Goal: Transaction & Acquisition: Purchase product/service

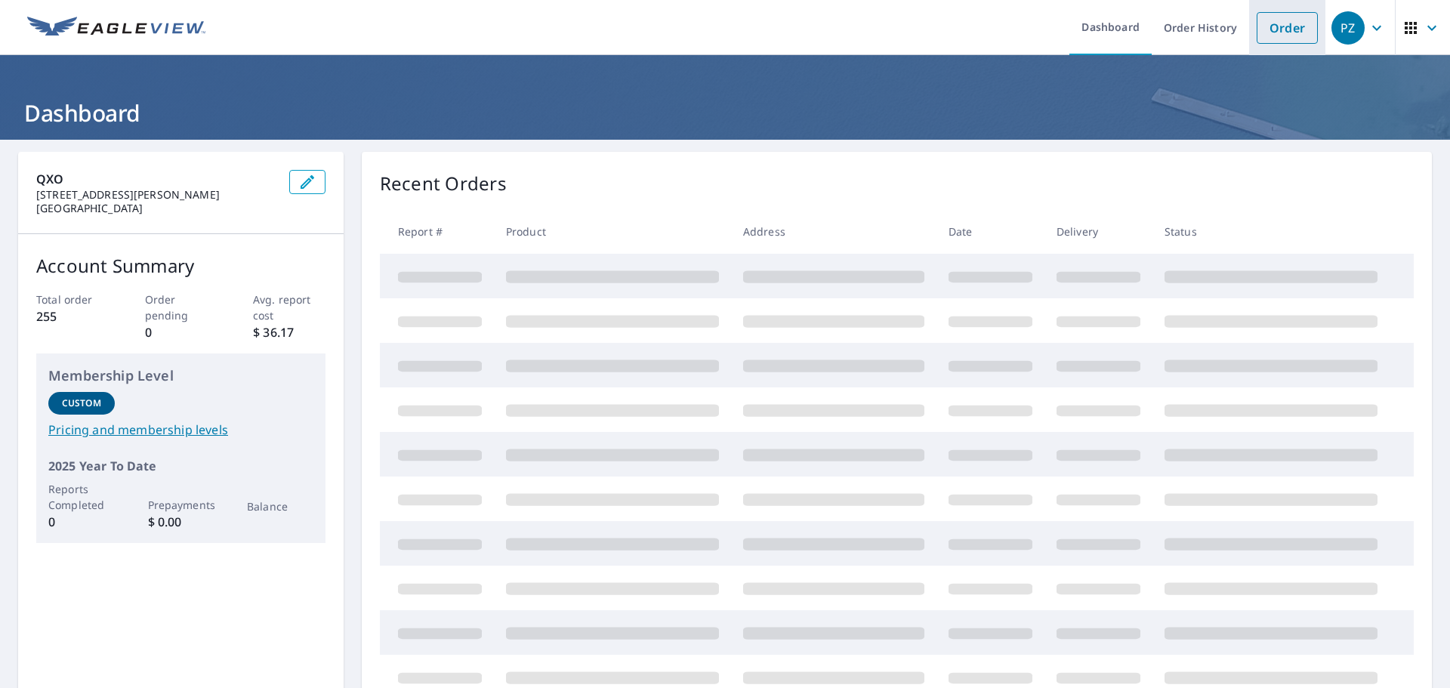
click at [1290, 34] on link "Order" at bounding box center [1287, 28] width 61 height 32
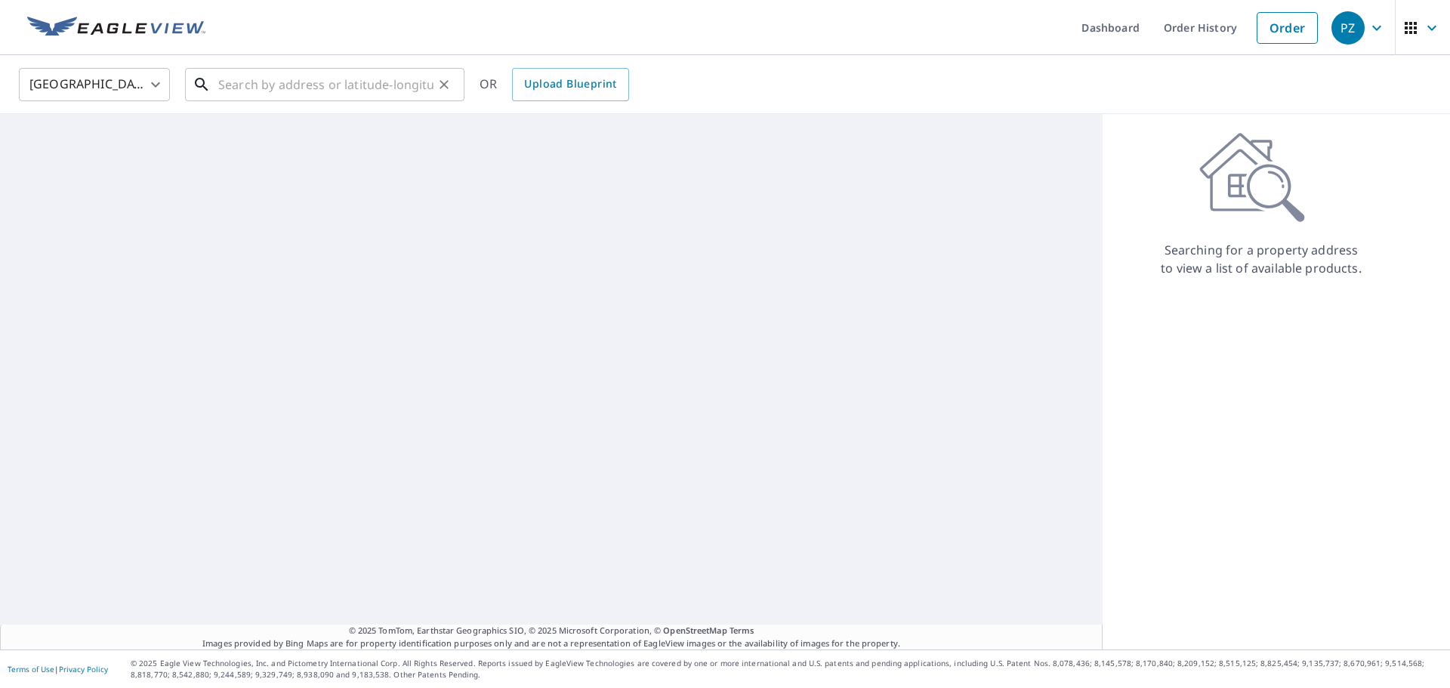
click at [251, 68] on input "text" at bounding box center [325, 84] width 215 height 42
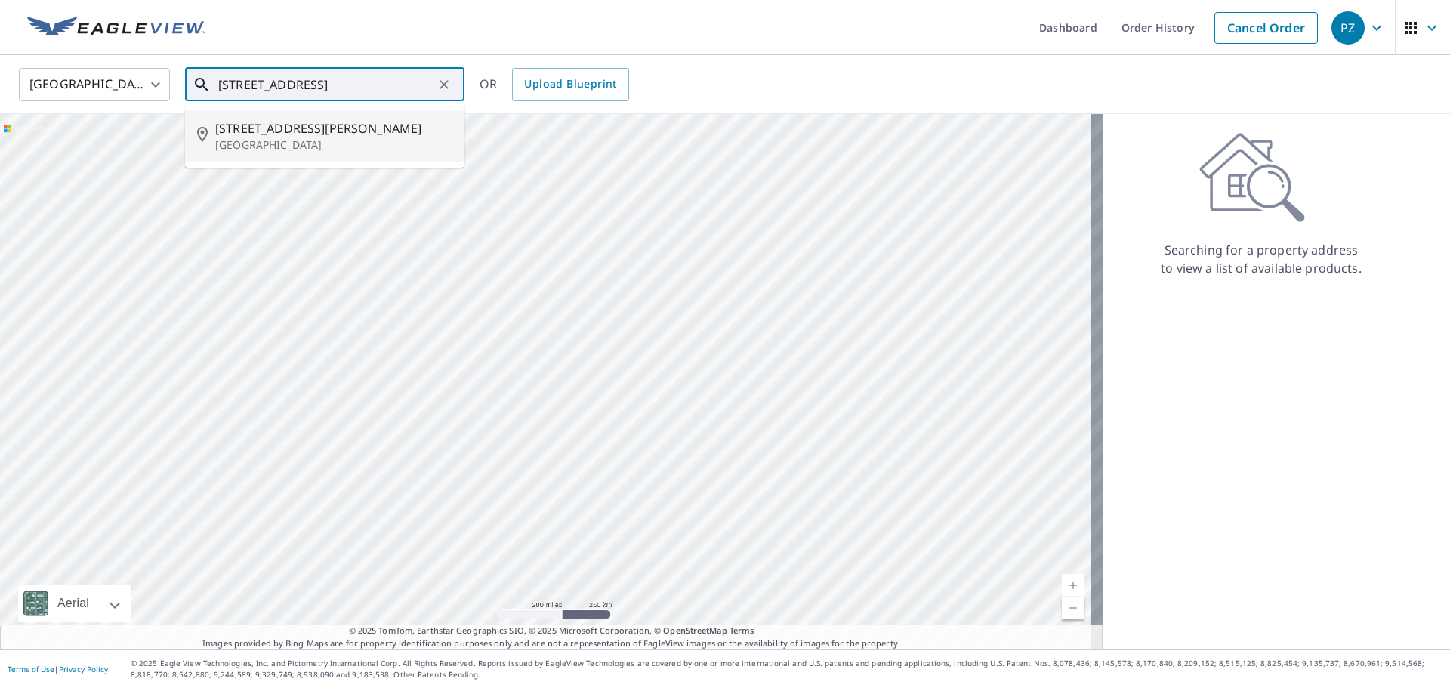
click at [236, 136] on span "[STREET_ADDRESS][PERSON_NAME]" at bounding box center [333, 128] width 237 height 18
type input "[STREET_ADDRESS][PERSON_NAME]"
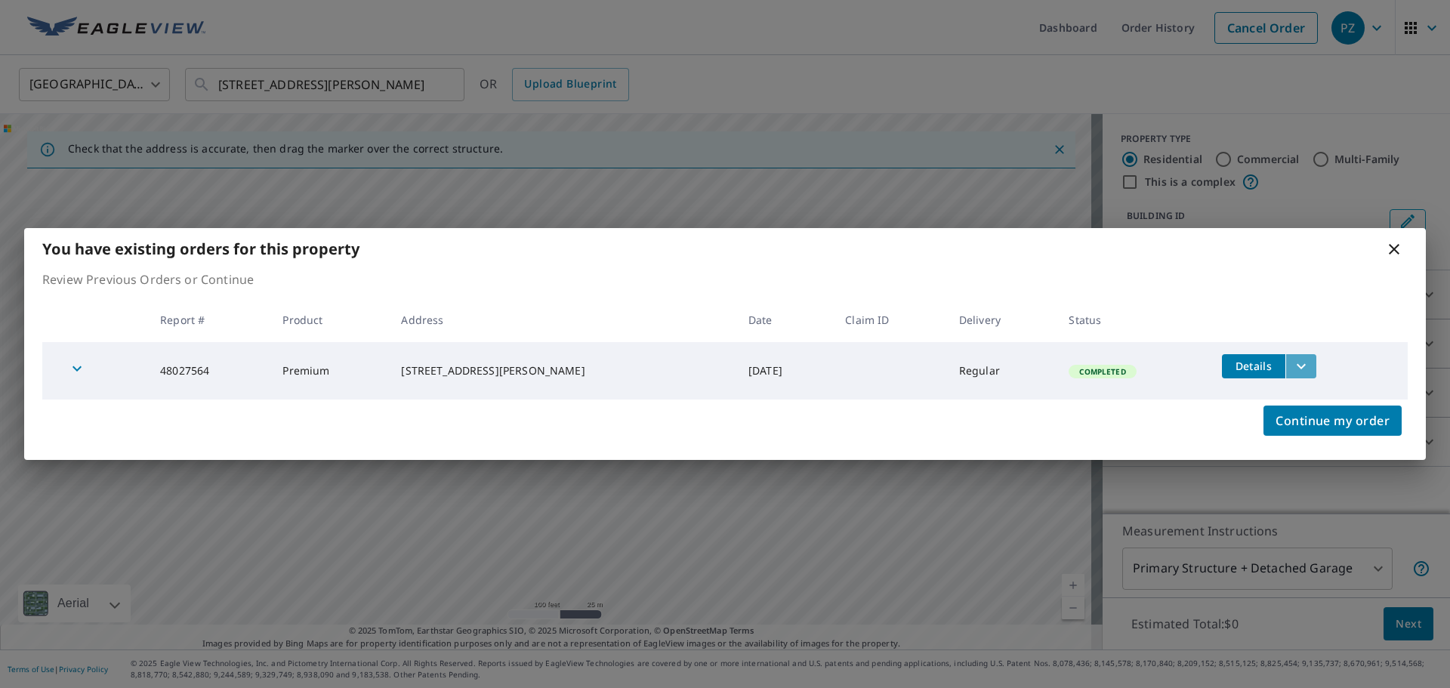
click at [1292, 367] on icon "filesDropdownBtn-48027564" at bounding box center [1301, 366] width 18 height 18
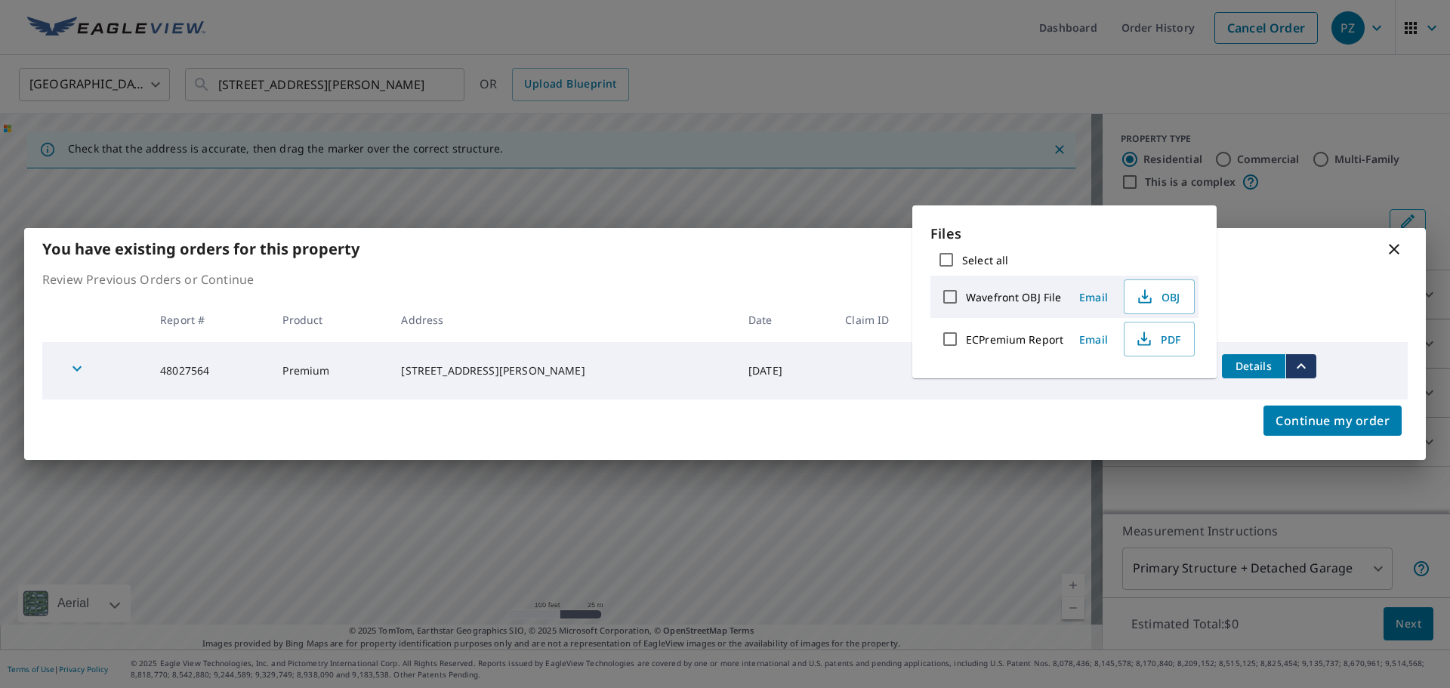
click at [1415, 249] on div "You have existing orders for this property" at bounding box center [725, 249] width 1402 height 42
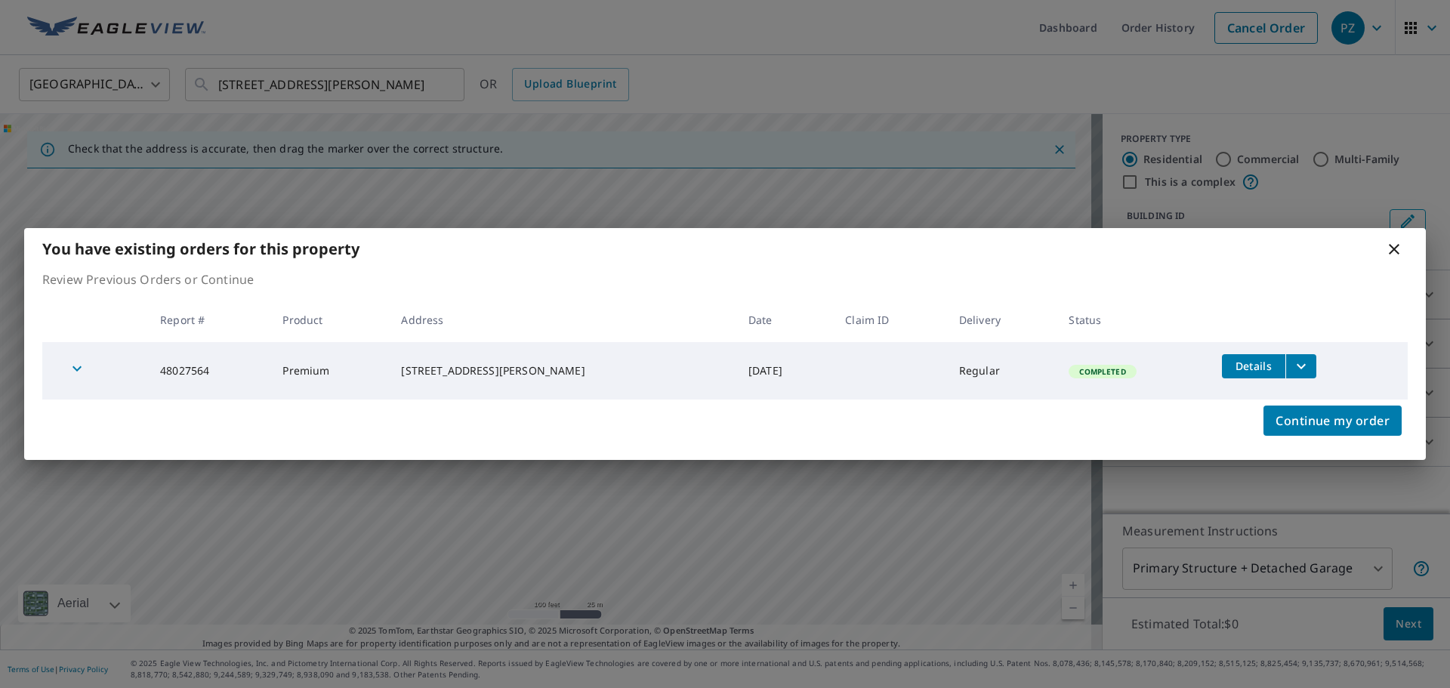
click at [1399, 245] on icon at bounding box center [1394, 249] width 11 height 11
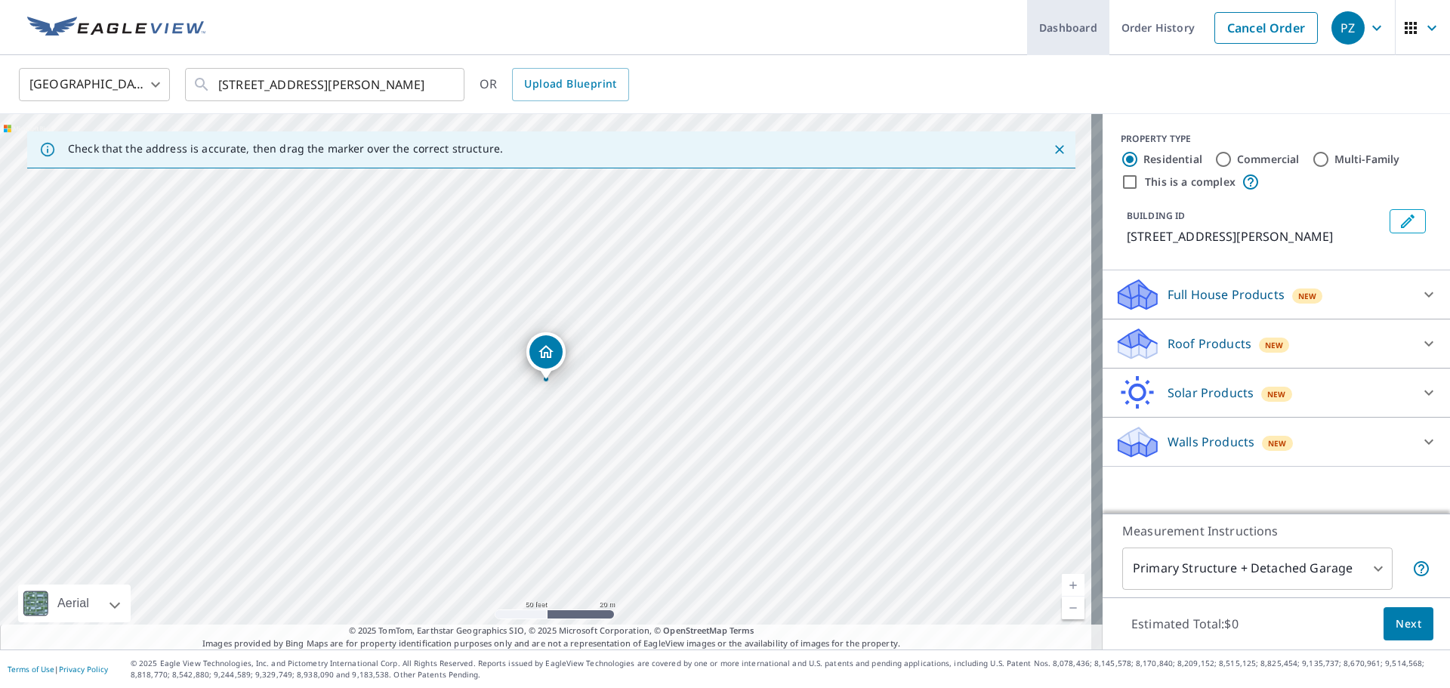
click at [1120, 29] on link "Order History" at bounding box center [1157, 27] width 97 height 55
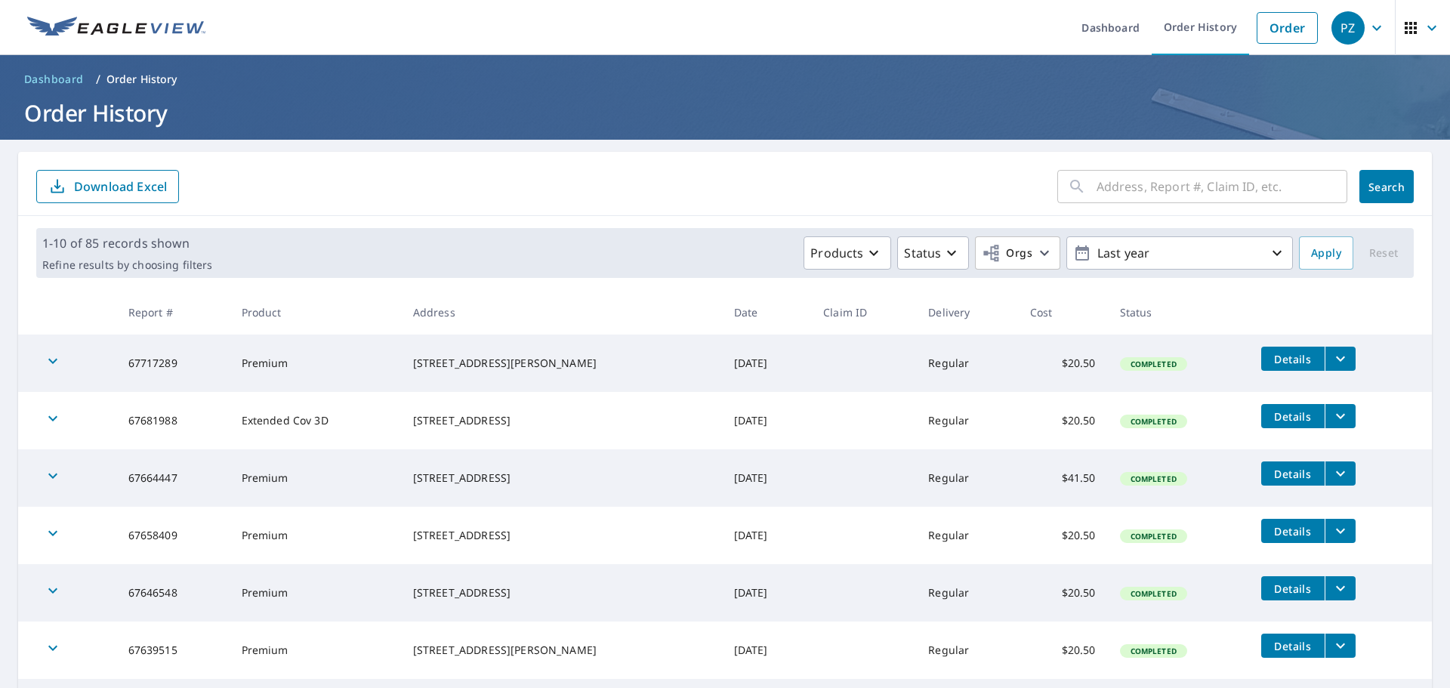
click at [1084, 196] on div "​" at bounding box center [1202, 186] width 290 height 33
type input "[STREET_ADDRESS][PERSON_NAME]"
click button "Search" at bounding box center [1386, 186] width 54 height 33
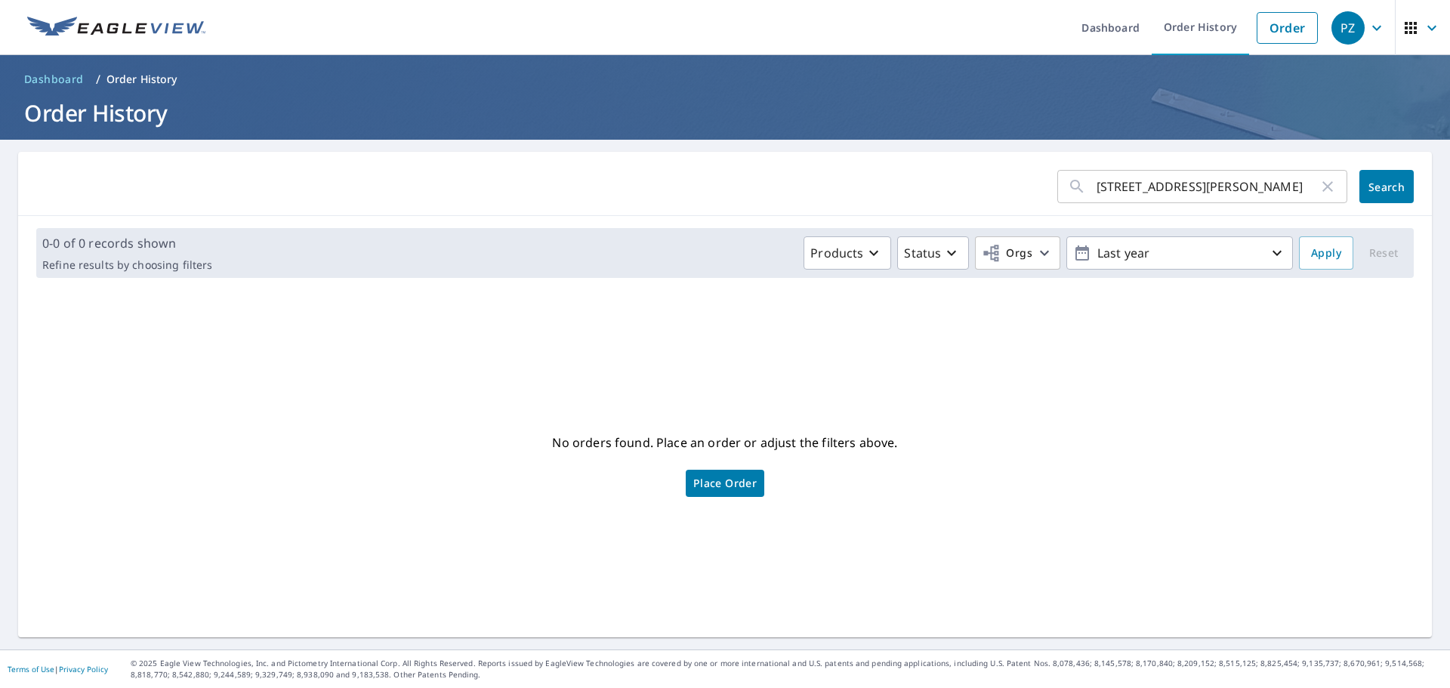
click at [1374, 190] on span "Search" at bounding box center [1386, 187] width 30 height 14
click at [1275, 16] on link "Order" at bounding box center [1287, 28] width 61 height 32
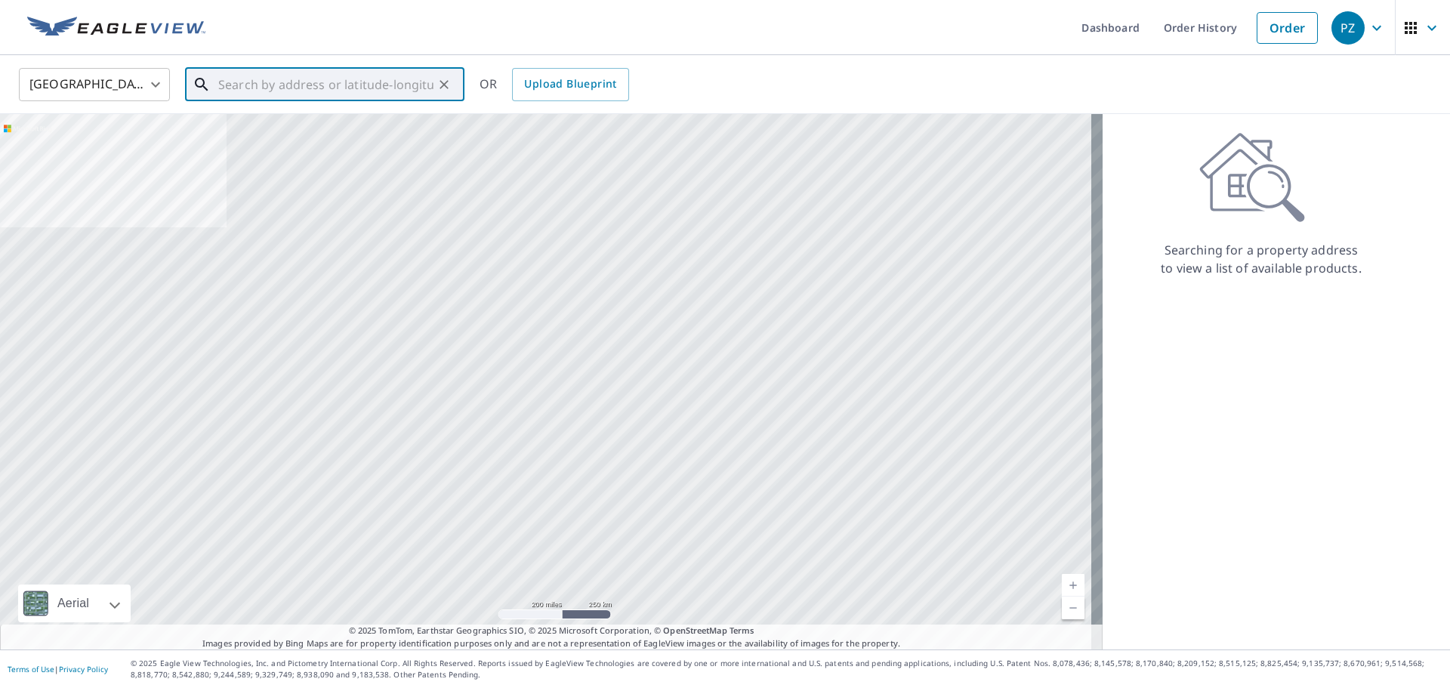
click at [298, 91] on input "text" at bounding box center [325, 84] width 215 height 42
click at [288, 90] on input "text" at bounding box center [325, 84] width 215 height 42
click at [317, 91] on input "text" at bounding box center [325, 84] width 215 height 42
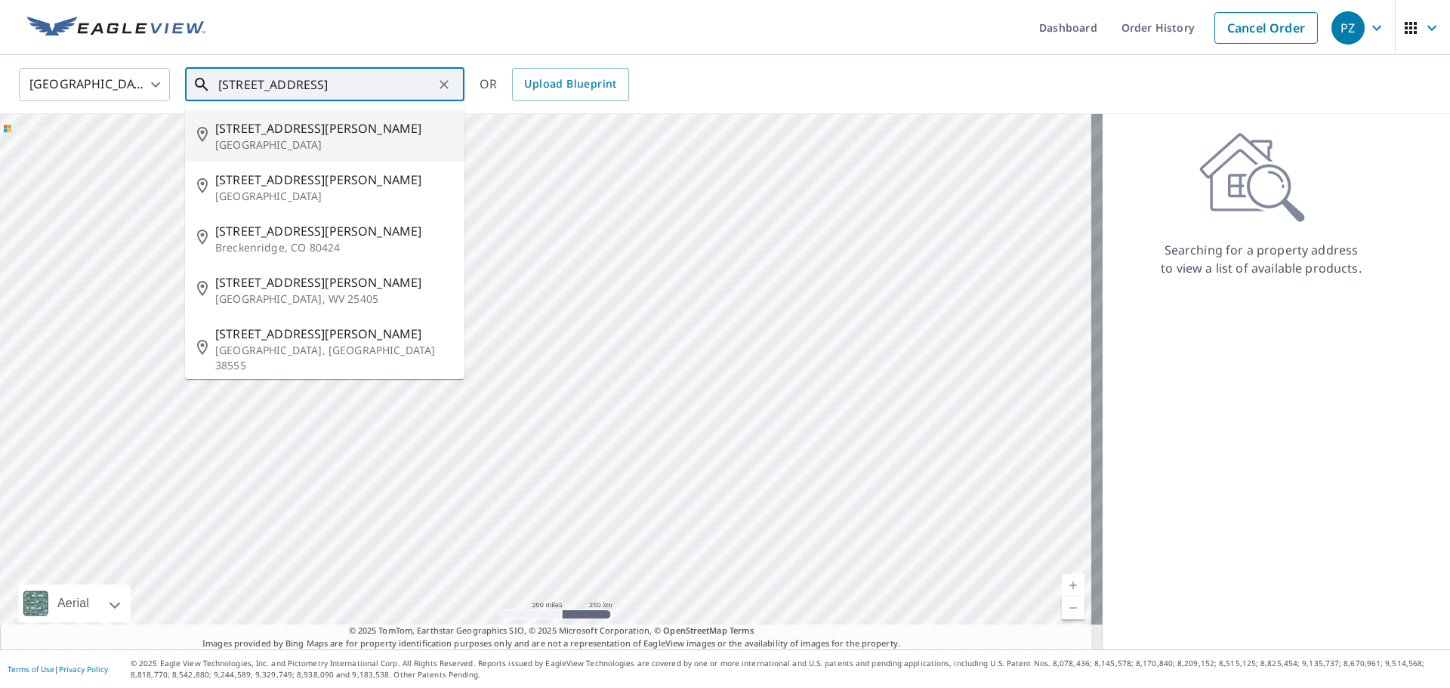
click at [296, 122] on span "[STREET_ADDRESS][PERSON_NAME]" at bounding box center [333, 128] width 237 height 18
type input "[STREET_ADDRESS][PERSON_NAME]"
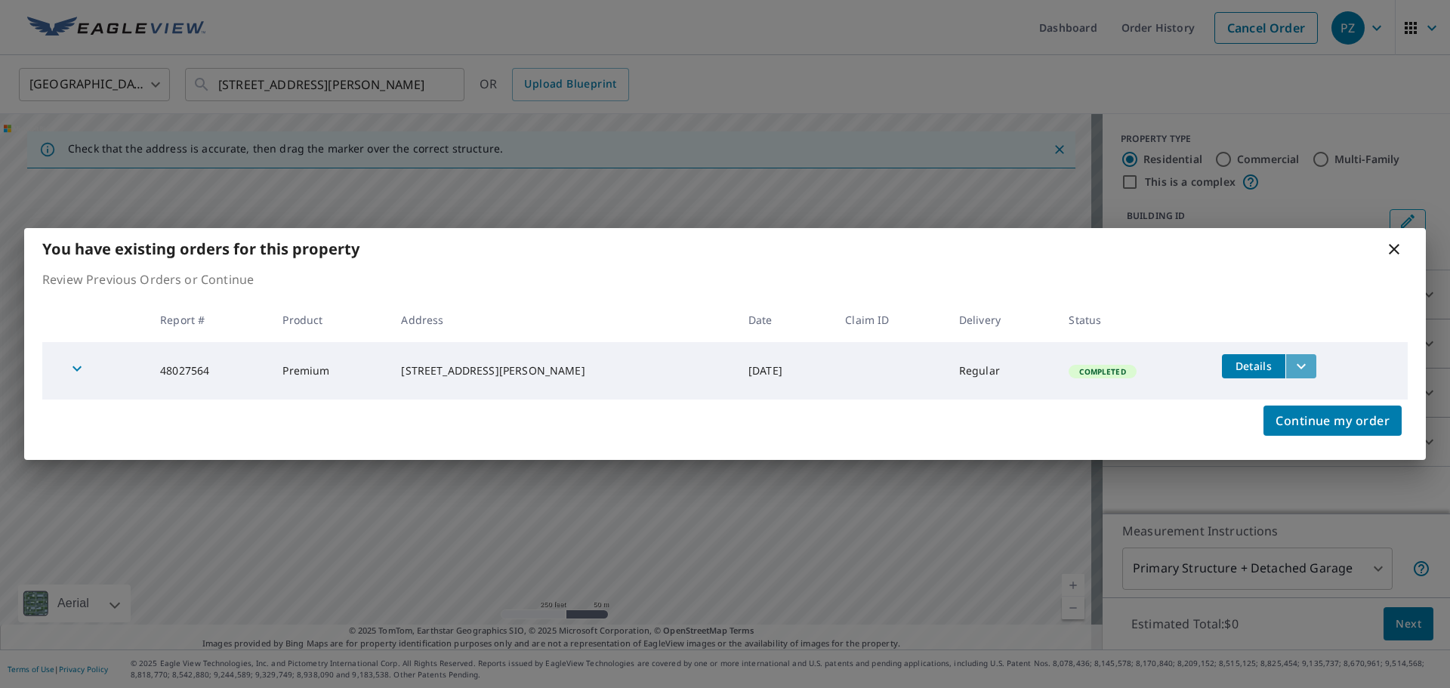
click at [1293, 363] on icon "filesDropdownBtn-48027564" at bounding box center [1301, 366] width 18 height 18
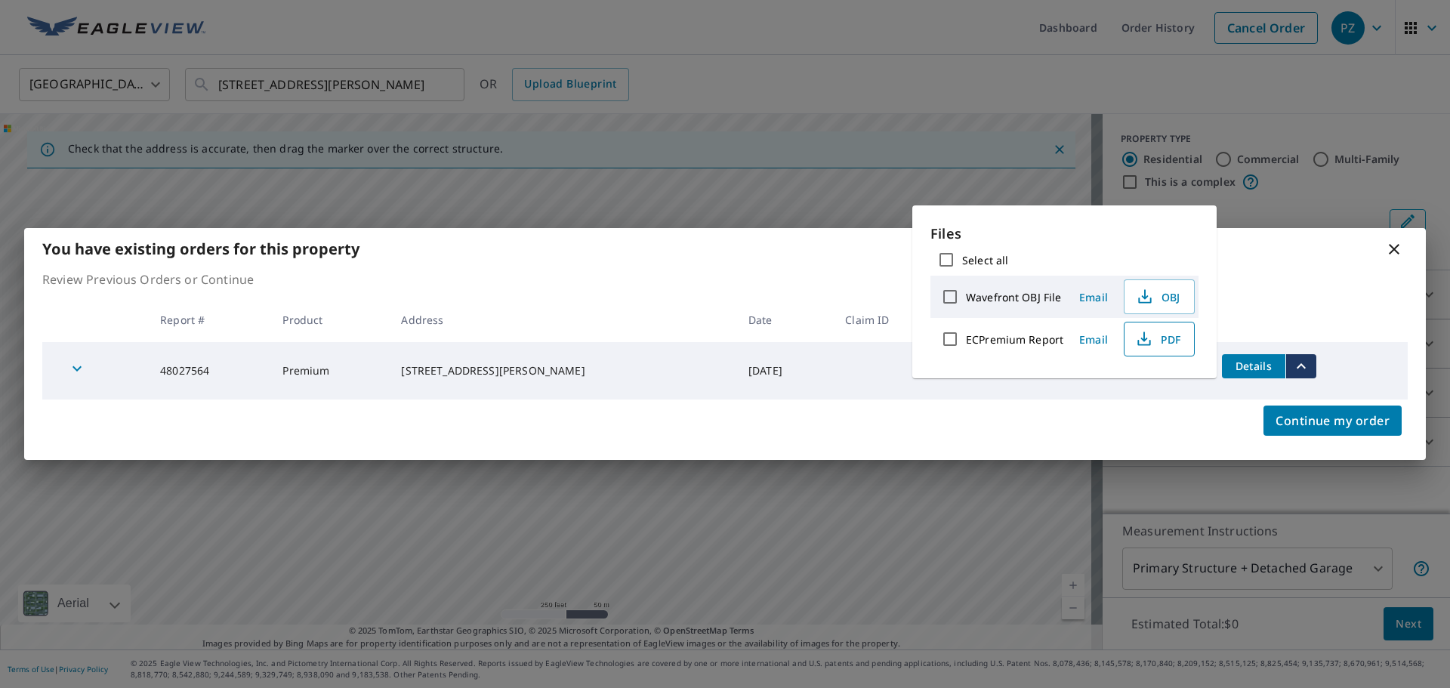
click at [1158, 341] on span "PDF" at bounding box center [1158, 339] width 48 height 18
click at [1394, 247] on icon at bounding box center [1394, 249] width 18 height 18
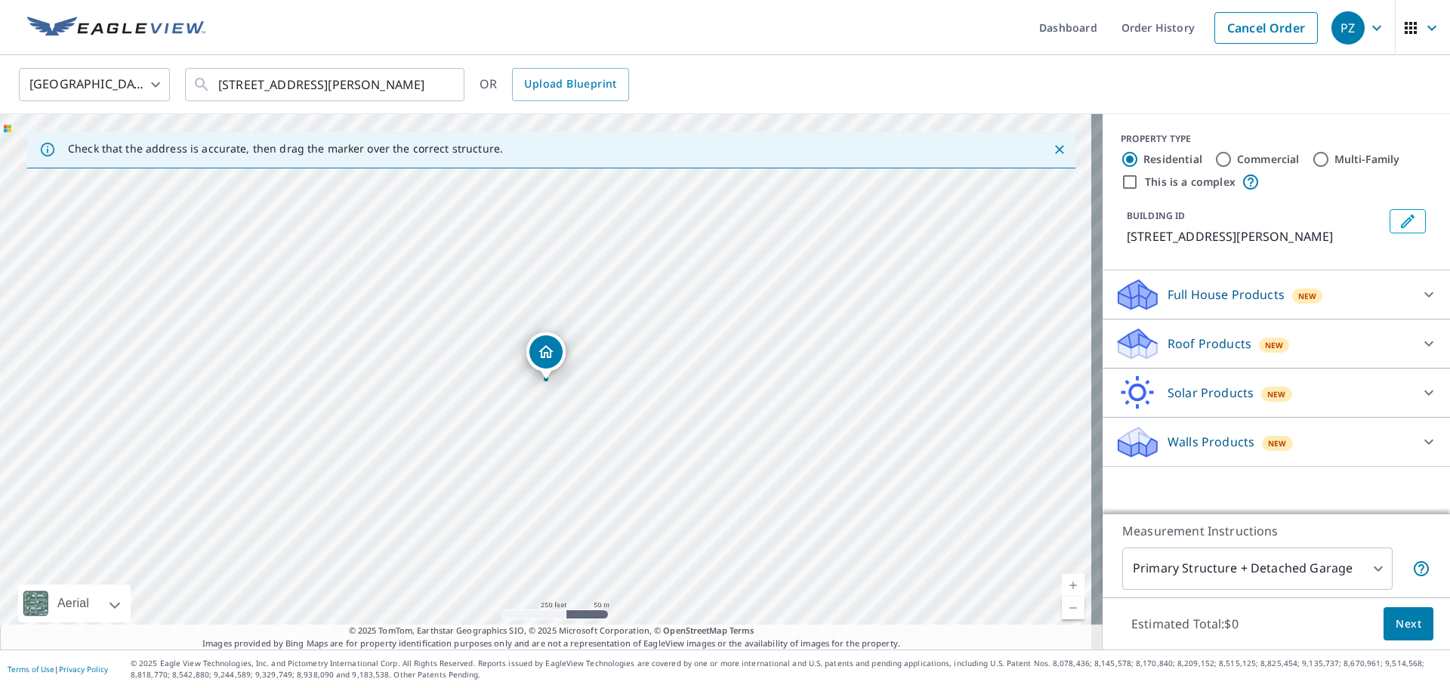
click at [1144, 343] on icon at bounding box center [1137, 338] width 39 height 19
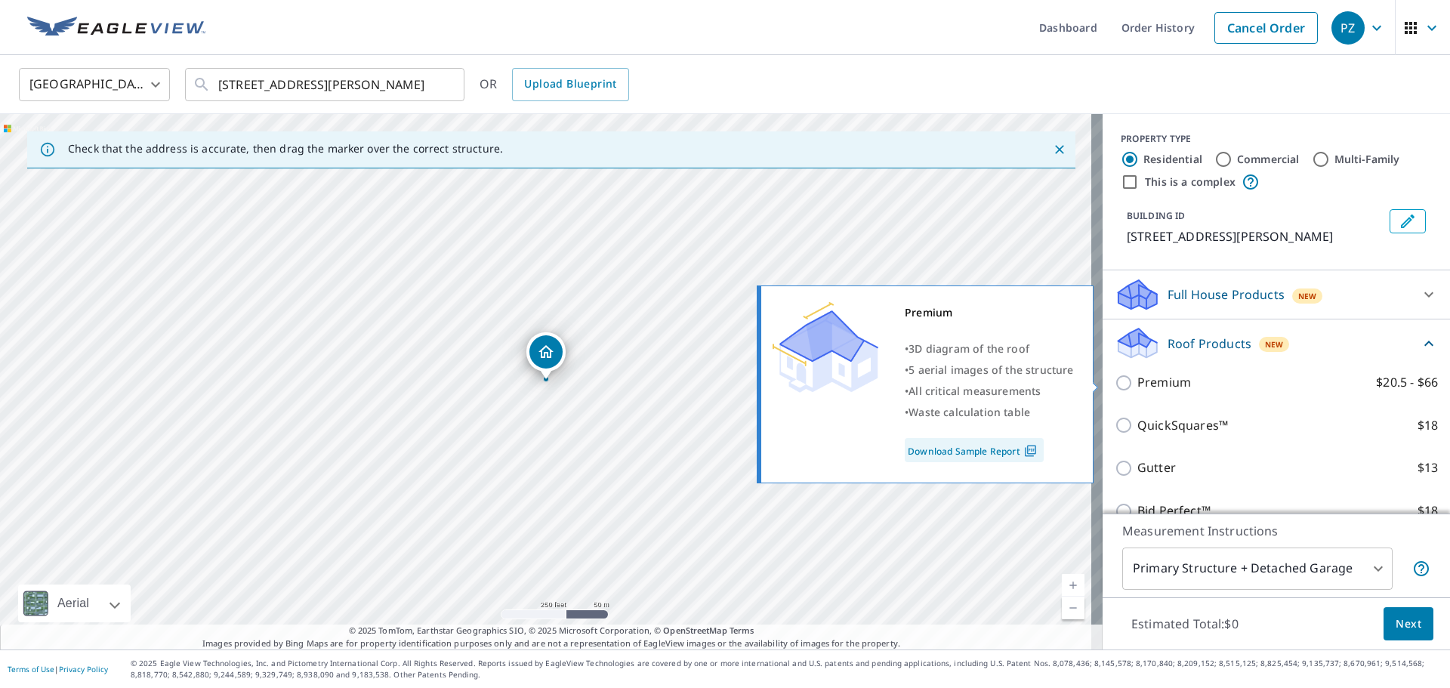
click at [1115, 381] on input "Premium $20.5 - $66" at bounding box center [1126, 383] width 23 height 18
checkbox input "true"
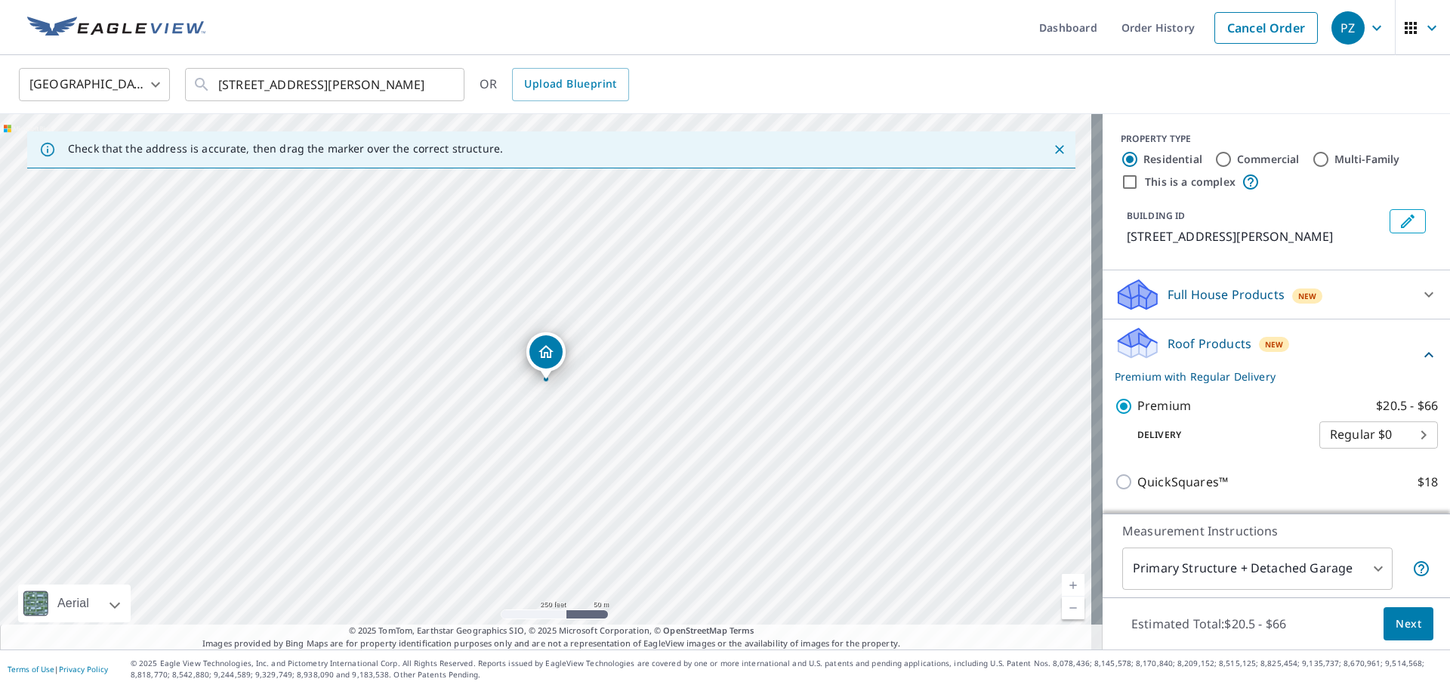
click at [1402, 624] on span "Next" at bounding box center [1409, 624] width 26 height 19
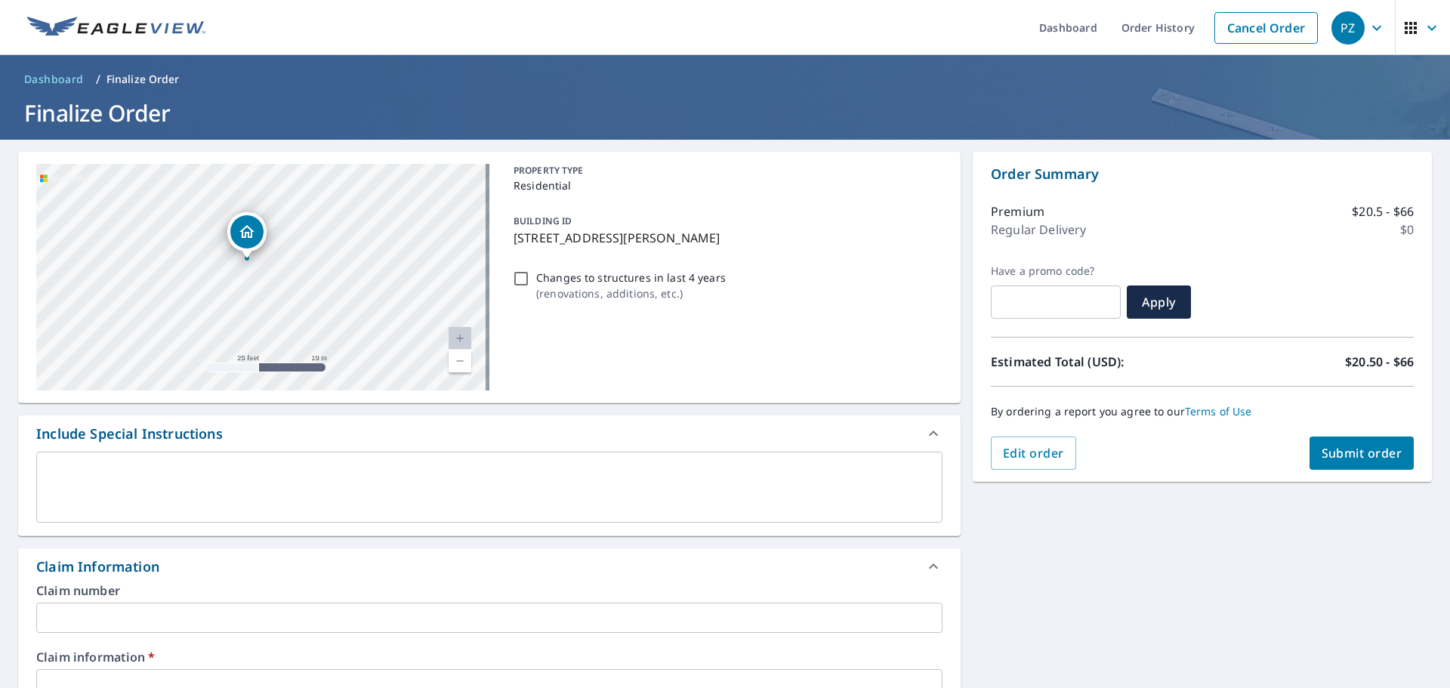
drag, startPoint x: 196, startPoint y: 244, endPoint x: 248, endPoint y: 292, distance: 71.1
click at [248, 292] on div "[STREET_ADDRESS][PERSON_NAME]" at bounding box center [262, 277] width 453 height 227
drag, startPoint x: 273, startPoint y: 259, endPoint x: 298, endPoint y: 272, distance: 28.0
click at [298, 272] on div "[STREET_ADDRESS][PERSON_NAME]" at bounding box center [262, 277] width 453 height 227
click at [321, 267] on div "[STREET_ADDRESS][PERSON_NAME]" at bounding box center [262, 277] width 453 height 227
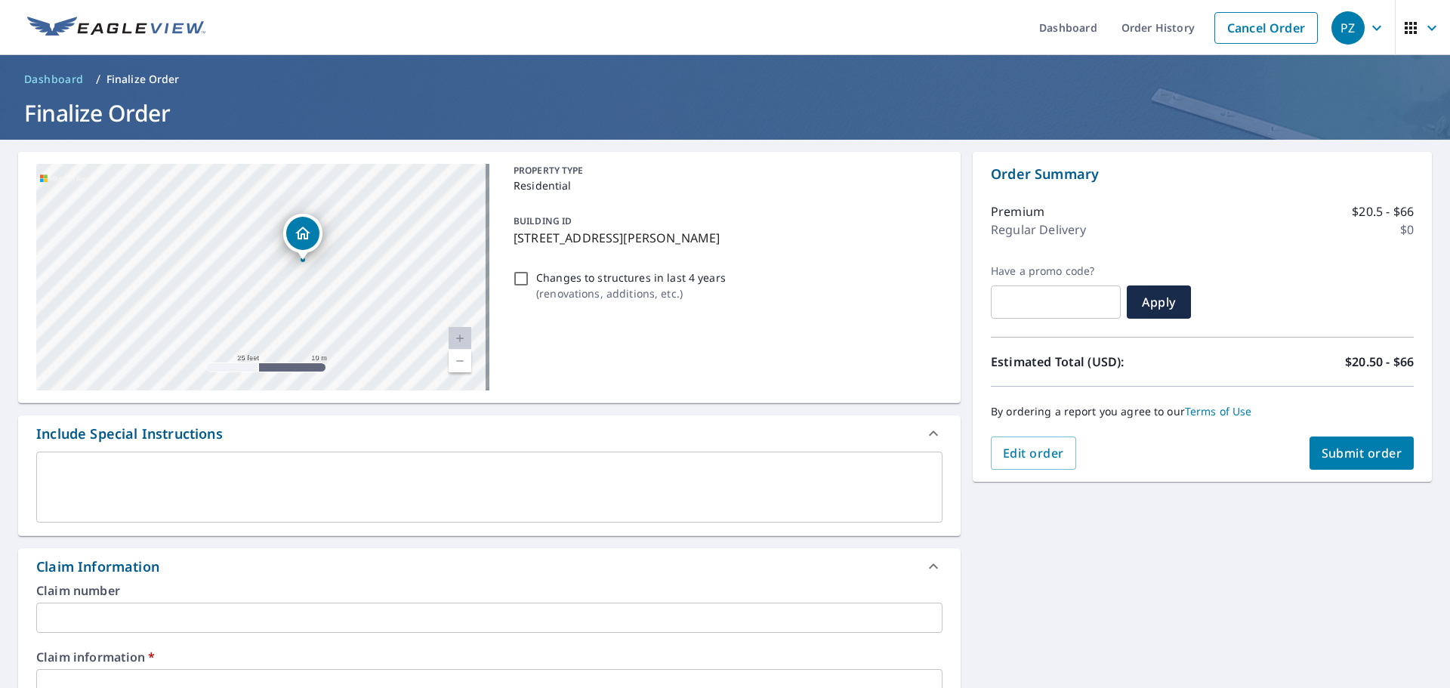
scroll to position [151, 0]
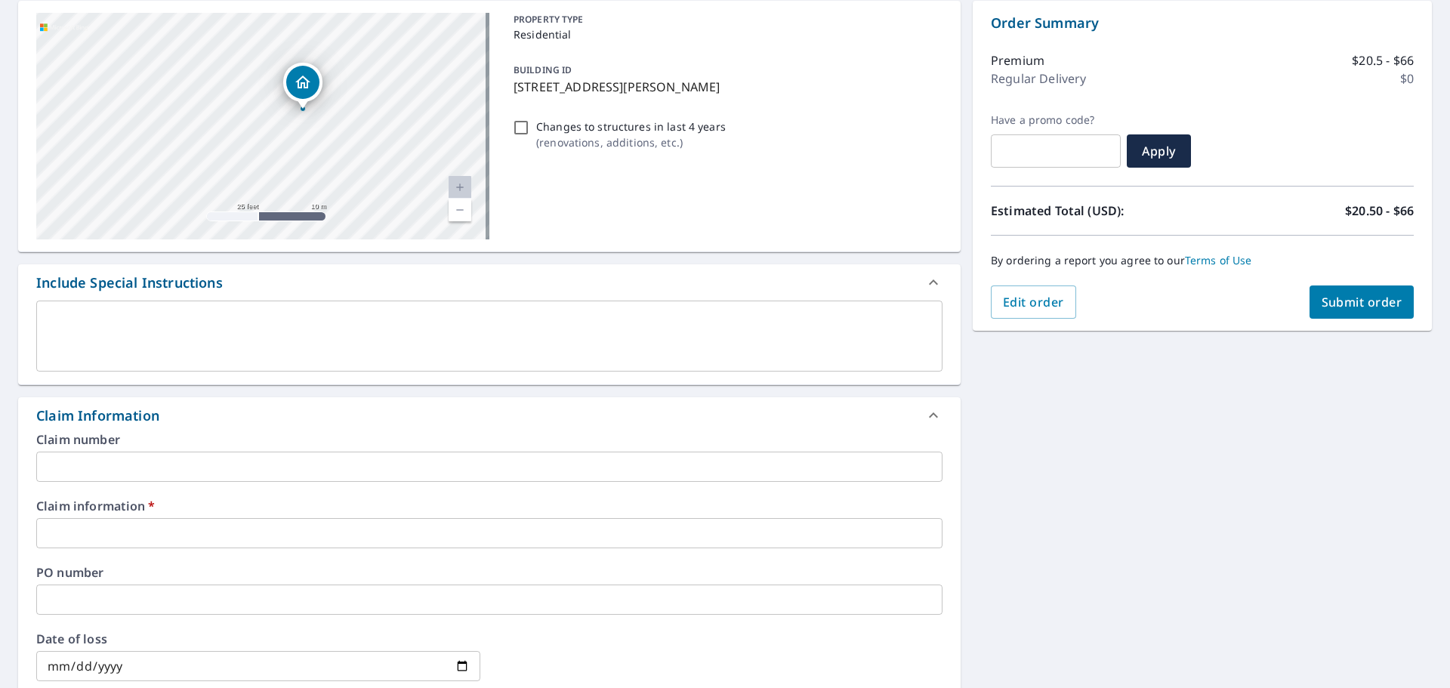
click at [167, 526] on input "text" at bounding box center [489, 533] width 906 height 30
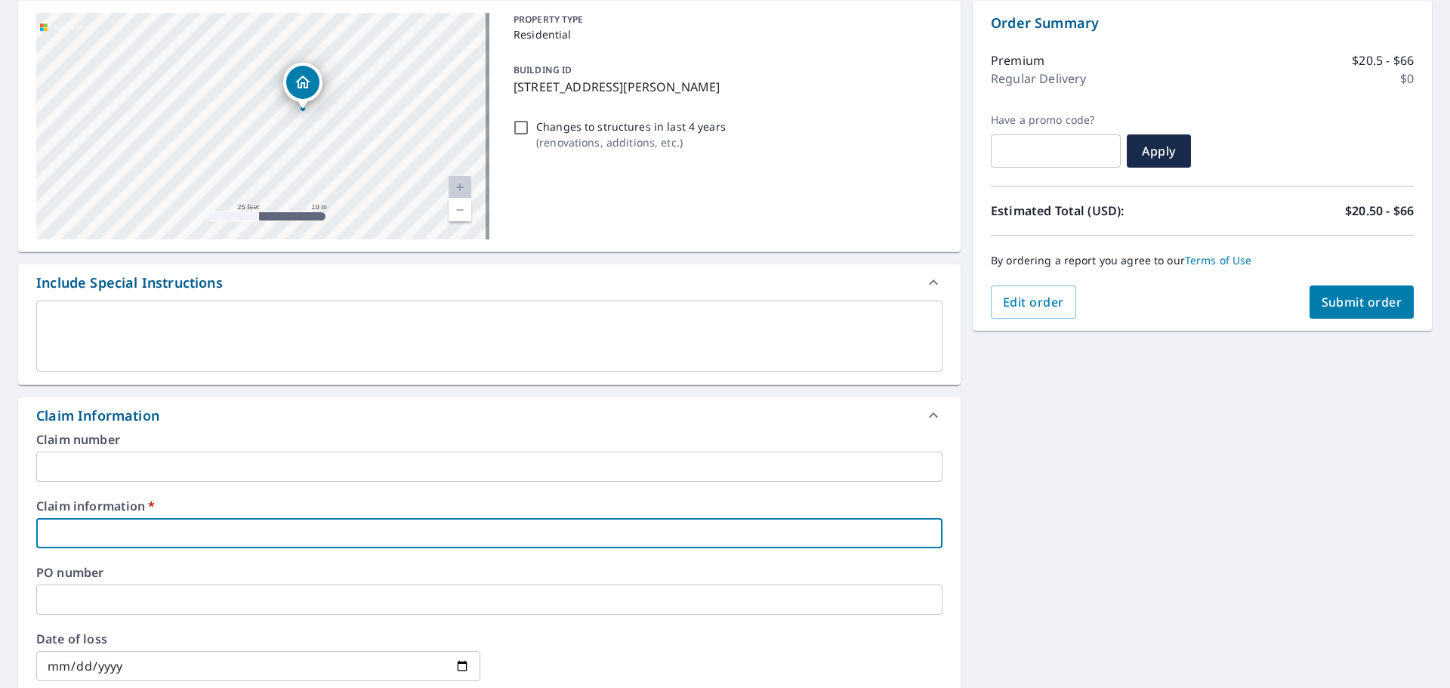
type input "433373"
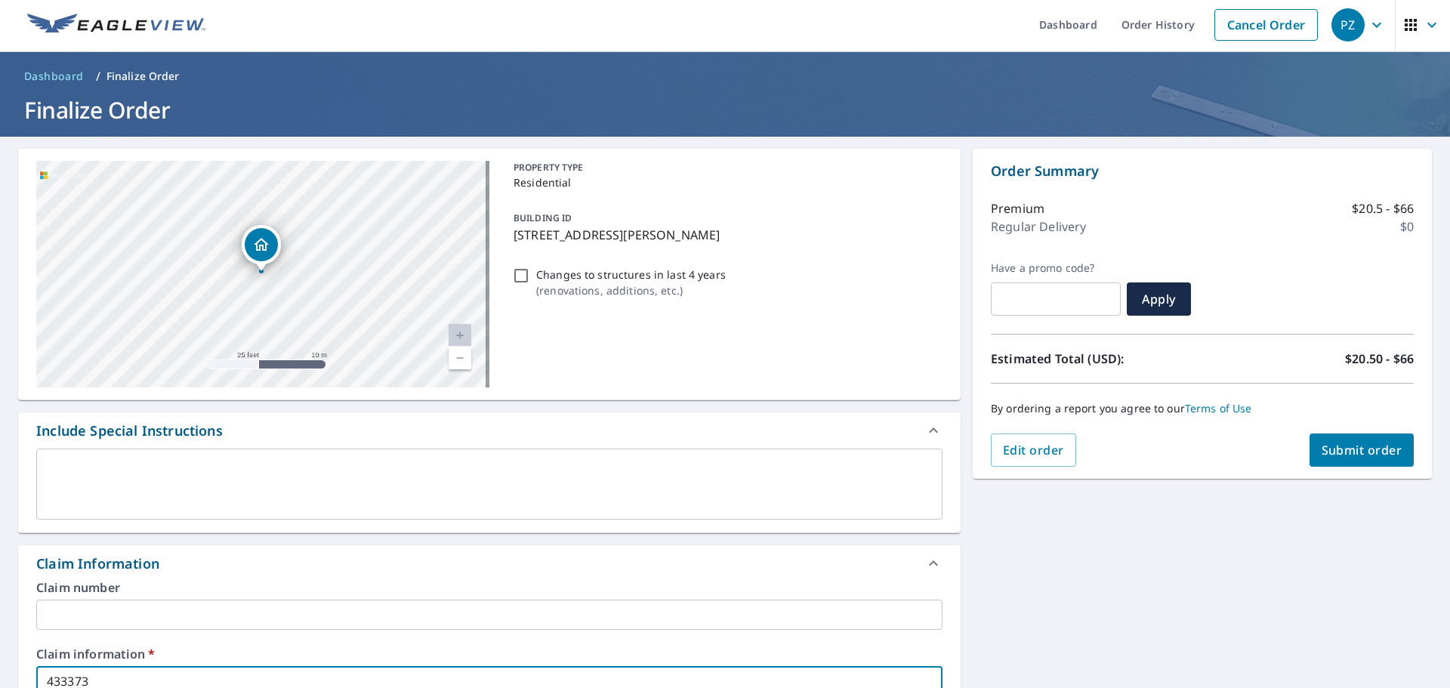
scroll to position [0, 0]
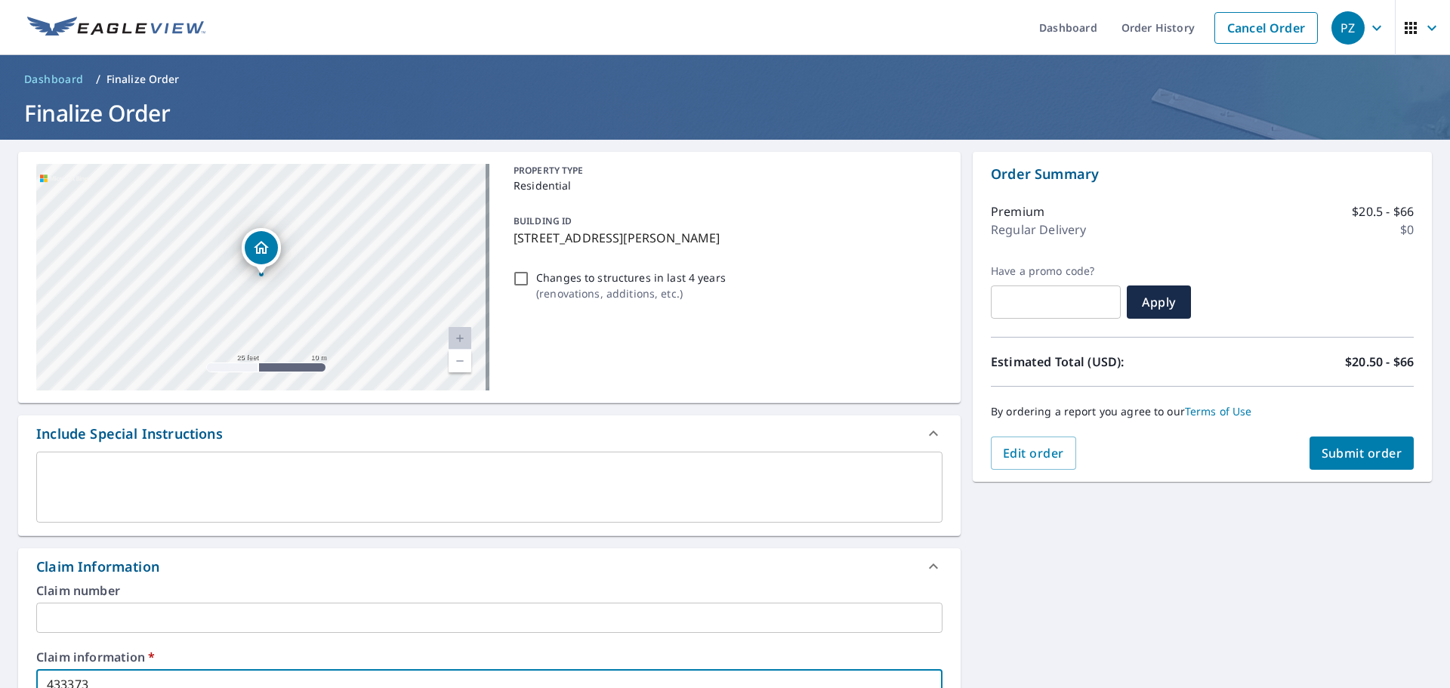
click at [1327, 440] on button "Submit order" at bounding box center [1362, 453] width 105 height 33
checkbox input "true"
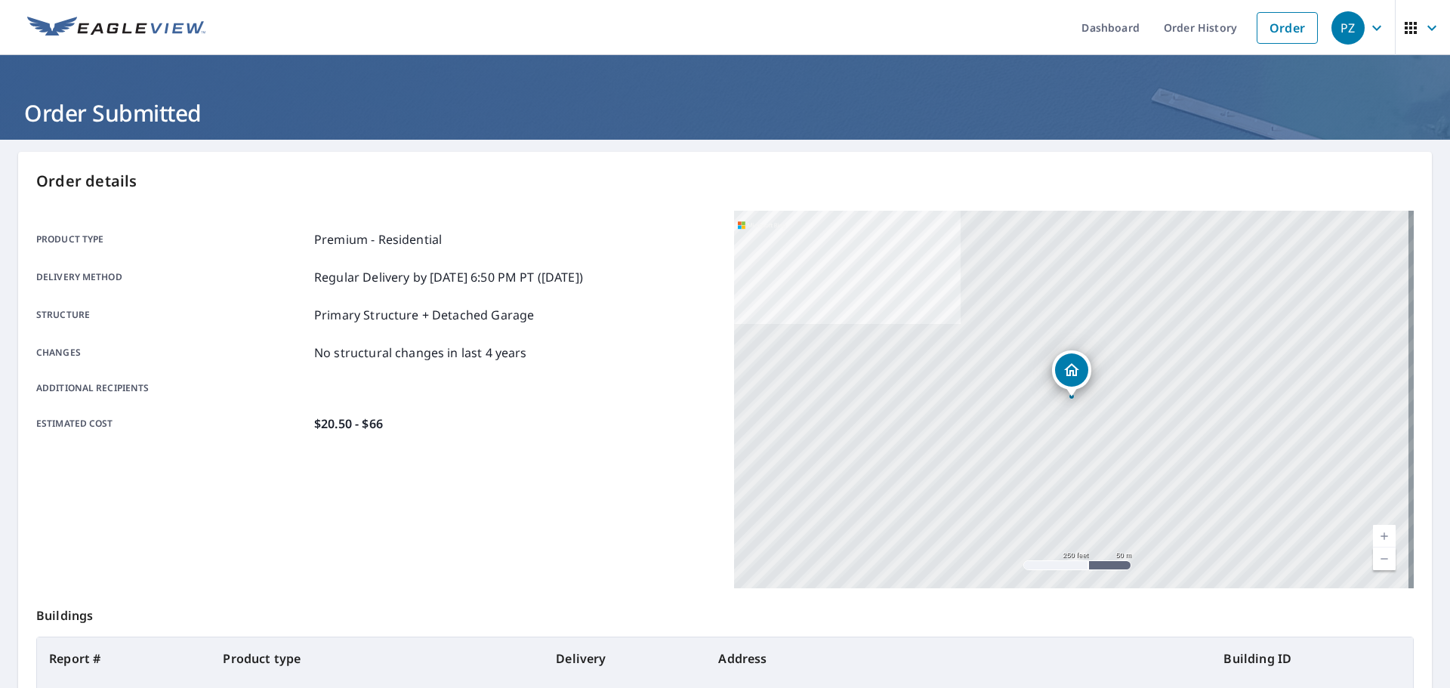
click at [1084, 171] on p "Order details" at bounding box center [724, 181] width 1377 height 23
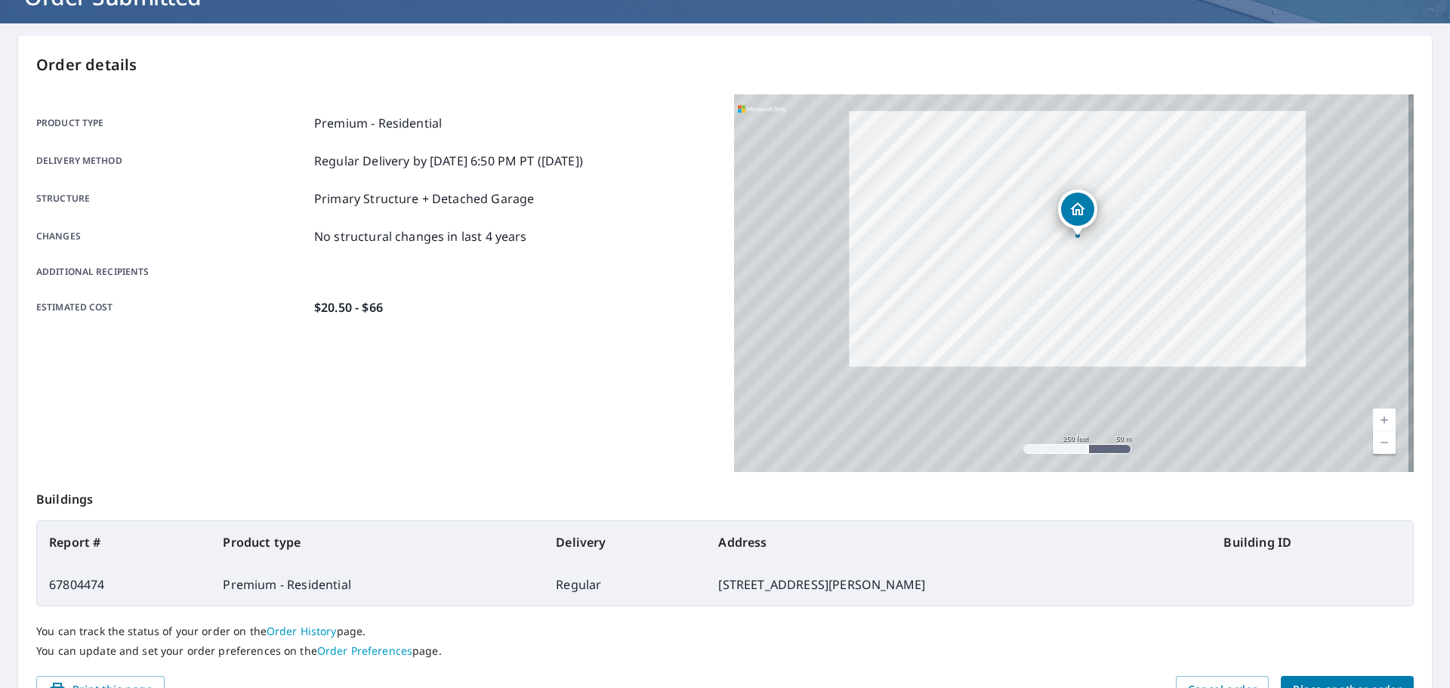
scroll to position [151, 0]
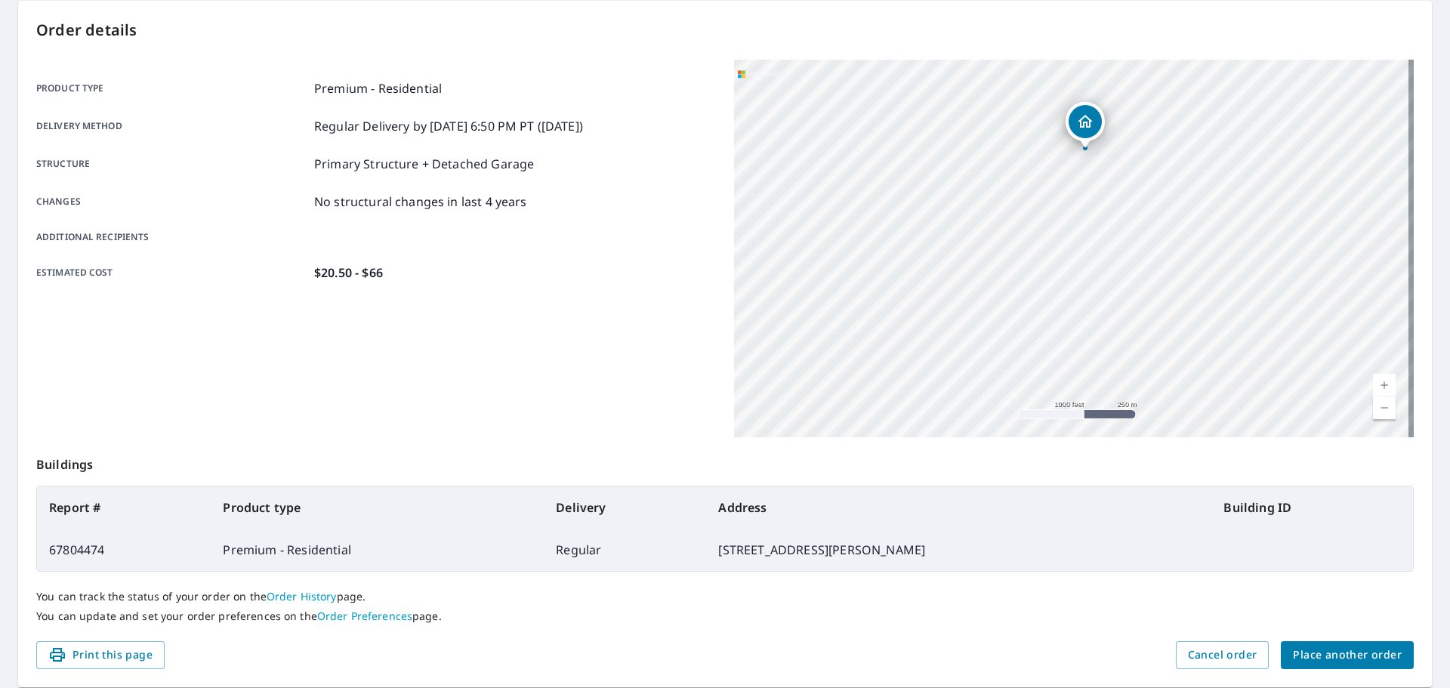
click at [868, 632] on div "You can track the status of your order on the Order History page. You can updat…" at bounding box center [724, 606] width 1377 height 69
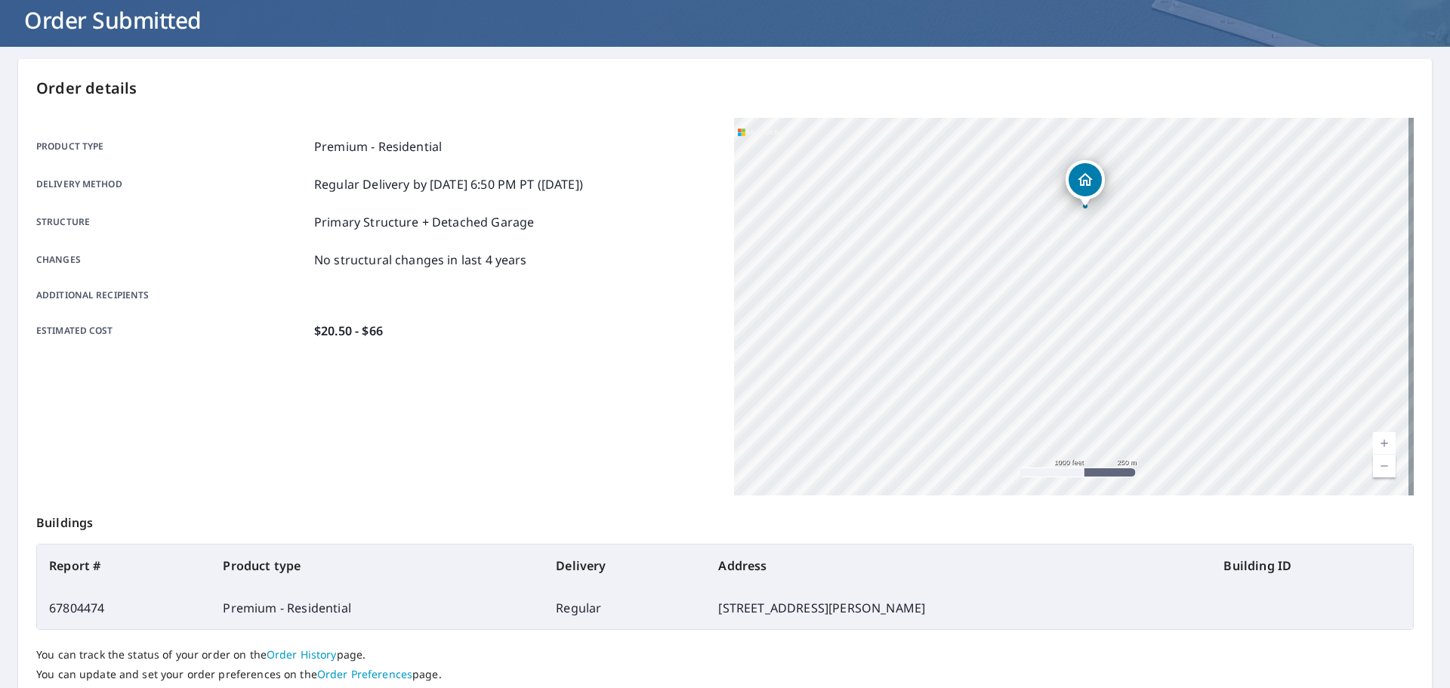
scroll to position [0, 0]
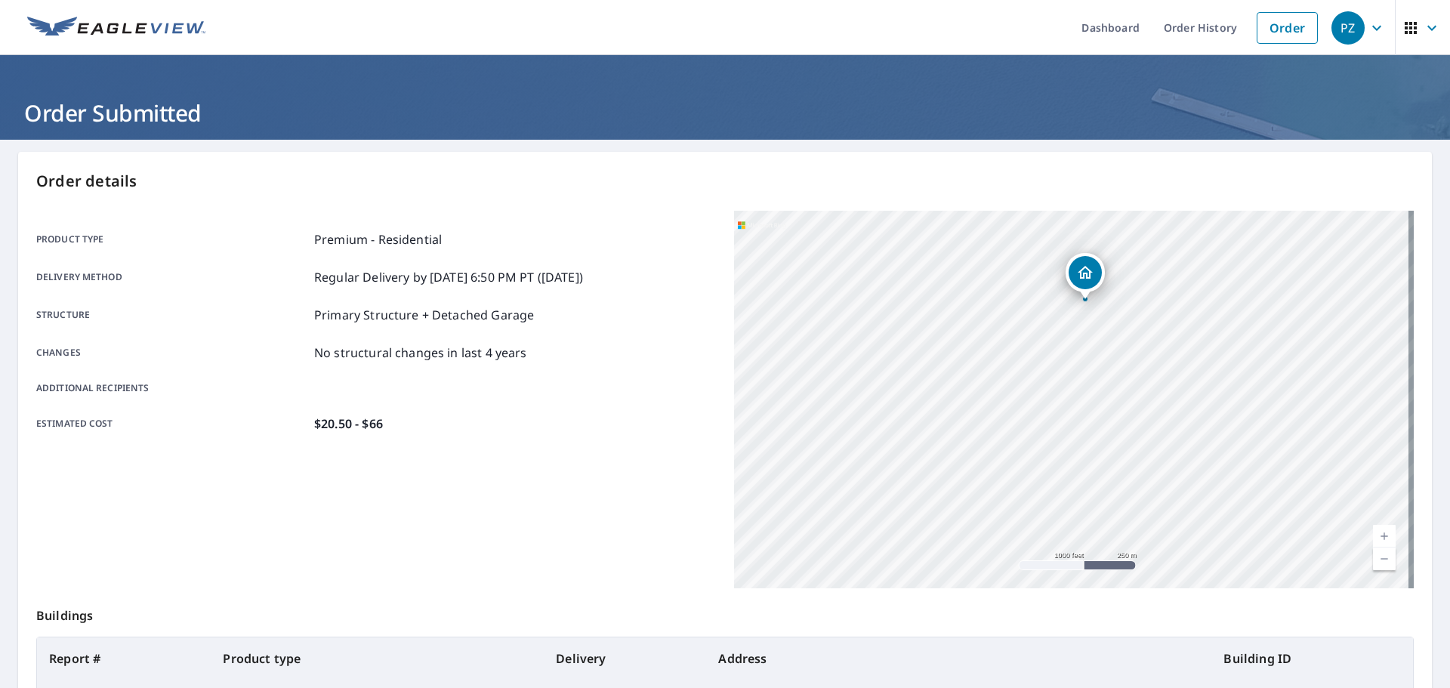
click at [523, 243] on div "Product type Premium - Residential" at bounding box center [376, 239] width 680 height 18
drag, startPoint x: 511, startPoint y: 194, endPoint x: 448, endPoint y: 38, distance: 168.7
click at [511, 193] on div "Order details Product type Premium - Residential Delivery method Regular Delive…" at bounding box center [725, 495] width 1414 height 686
